Goal: Information Seeking & Learning: Learn about a topic

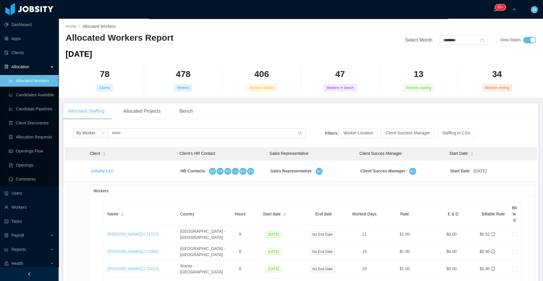
scroll to position [70, 0]
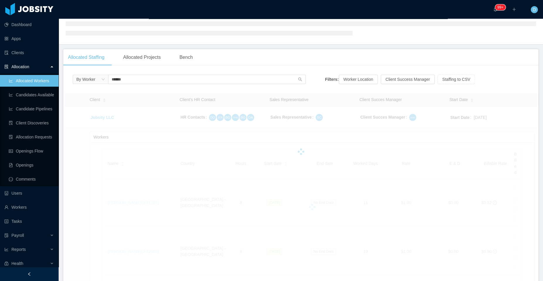
scroll to position [32, 0]
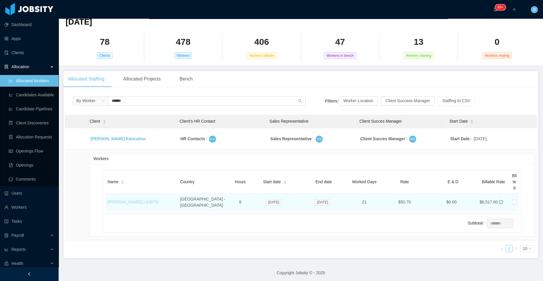
type input "******"
click at [126, 200] on link "Daniel Bittar (J- 63676 )" at bounding box center [132, 202] width 51 height 5
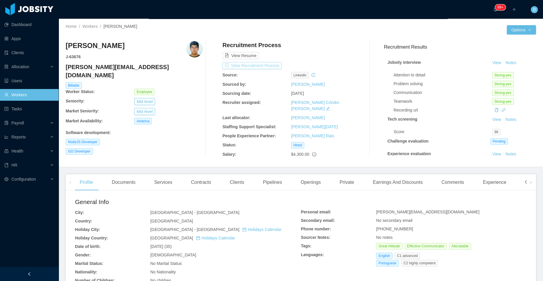
click at [266, 66] on button "View Recruitment Process" at bounding box center [251, 65] width 59 height 7
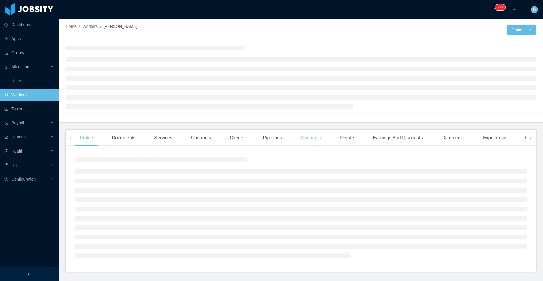
click at [308, 136] on div "Openings" at bounding box center [311, 138] width 30 height 16
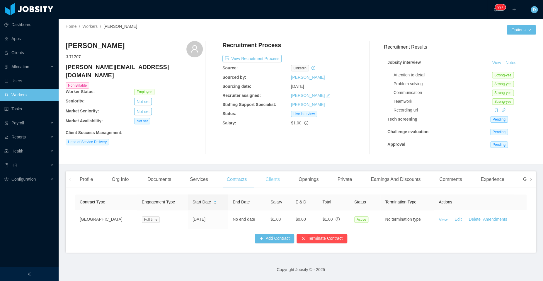
click at [276, 185] on div "Clients" at bounding box center [273, 179] width 24 height 16
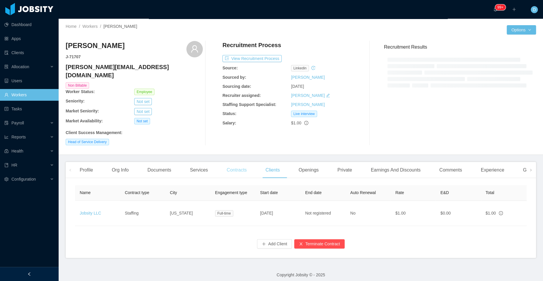
click at [240, 163] on div "Contracts" at bounding box center [236, 170] width 29 height 16
